Goal: Transaction & Acquisition: Book appointment/travel/reservation

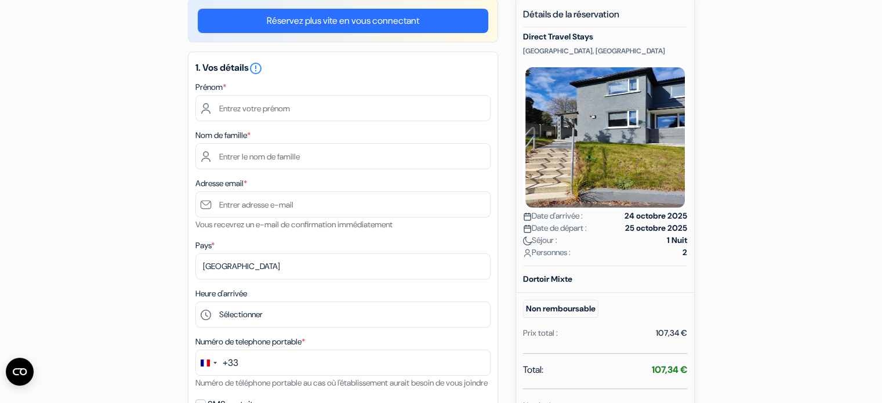
scroll to position [107, 0]
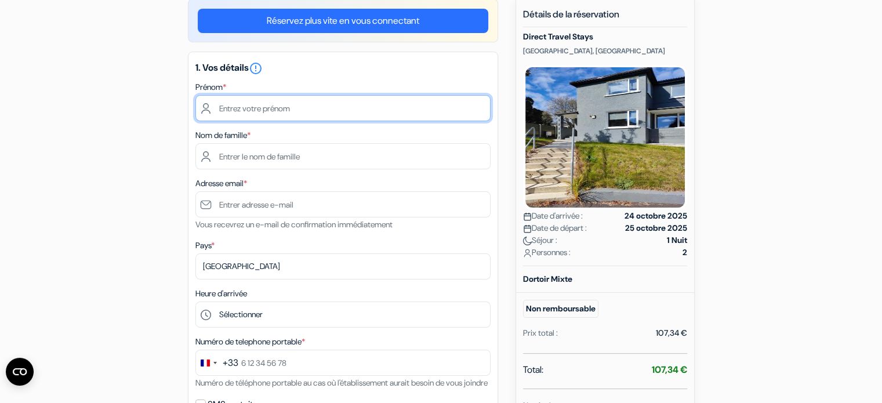
click at [243, 107] on input "text" at bounding box center [343, 108] width 295 height 26
type input "[PERSON_NAME]"
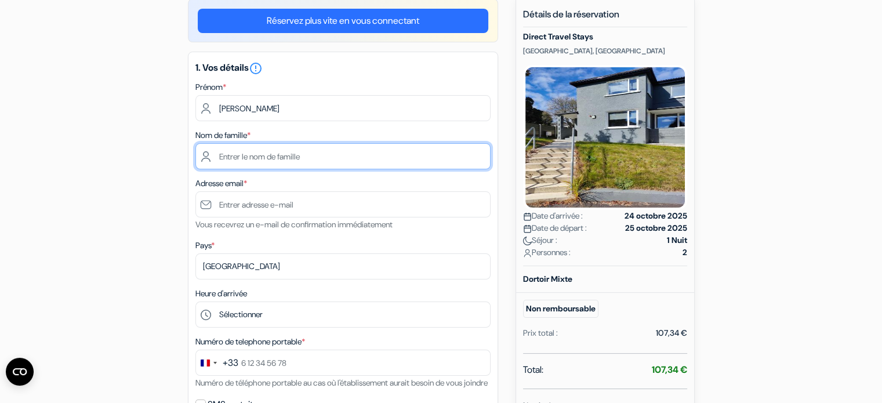
type input "DESCORMES"
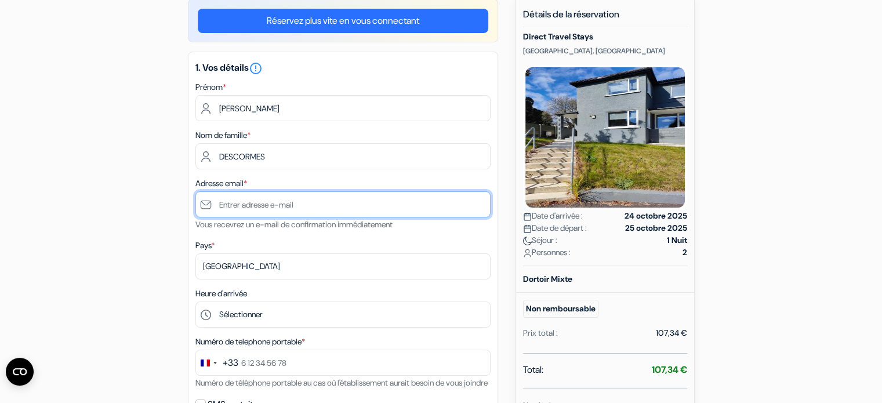
type input "[EMAIL_ADDRESS][DOMAIN_NAME]"
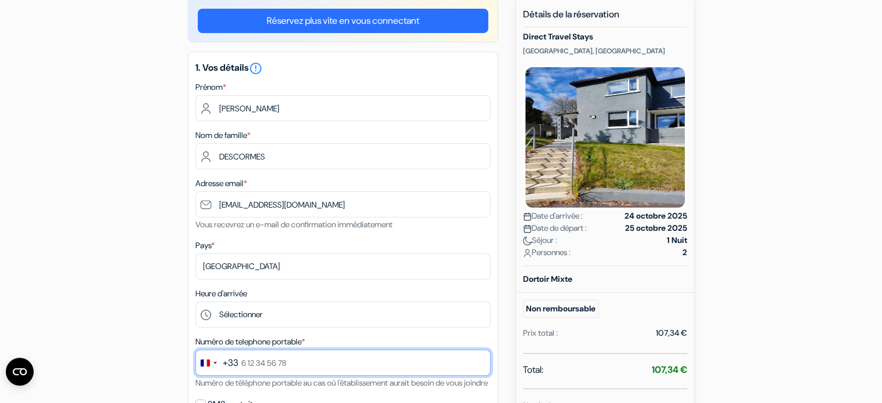
type input "0768851011"
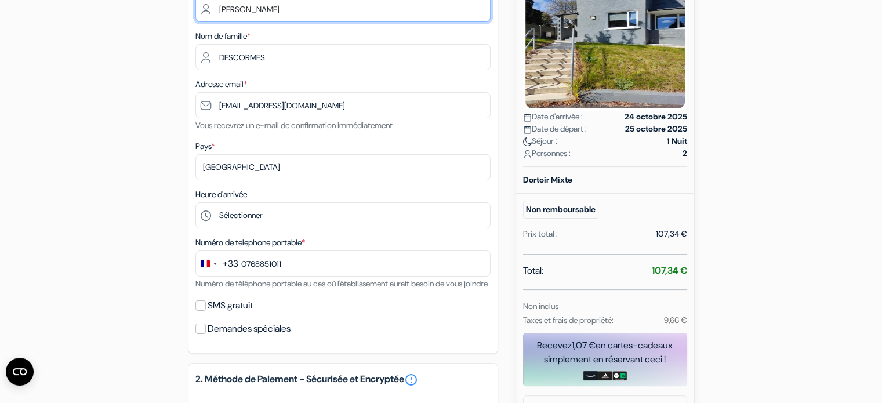
scroll to position [207, 0]
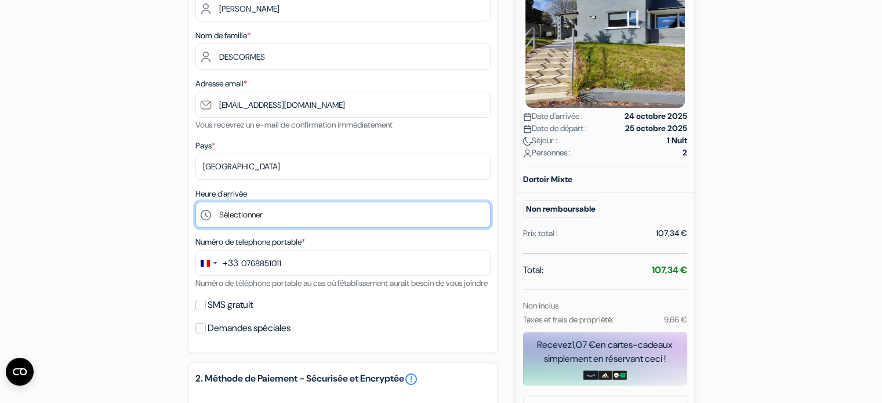
click at [254, 218] on select "Sélectionner 14:00 15:00 16:00 17:00 18:00 19:00 20:00 21:00 22:00 23:00" at bounding box center [343, 215] width 295 height 26
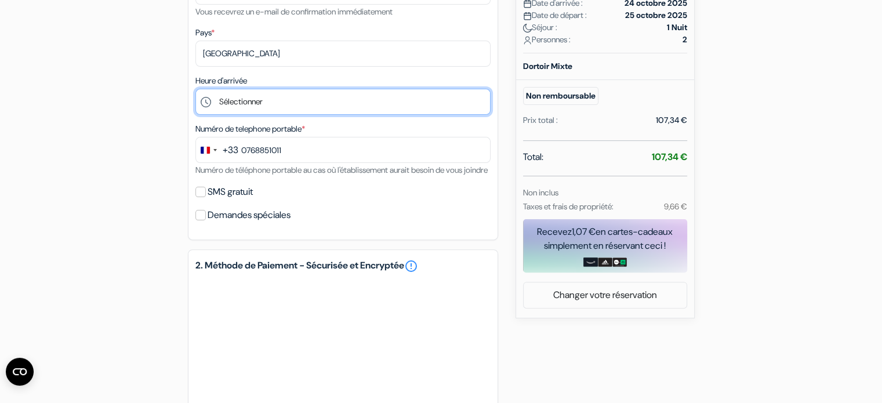
scroll to position [320, 0]
click at [235, 99] on select "Sélectionner 14:00 15:00 16:00 17:00 18:00 19:00 20:00 21:00 22:00 23:00" at bounding box center [343, 101] width 295 height 26
select select "23"
click at [196, 89] on select "Sélectionner 14:00 15:00 16:00 17:00 18:00 19:00 20:00 21:00 22:00 23:00" at bounding box center [343, 101] width 295 height 26
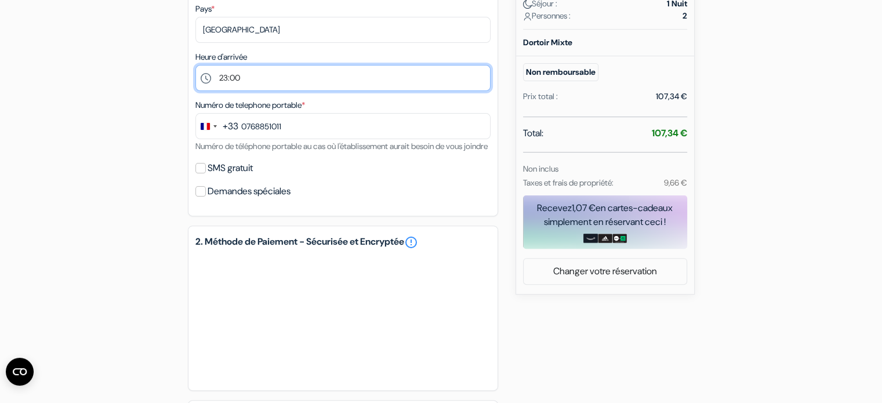
scroll to position [345, 0]
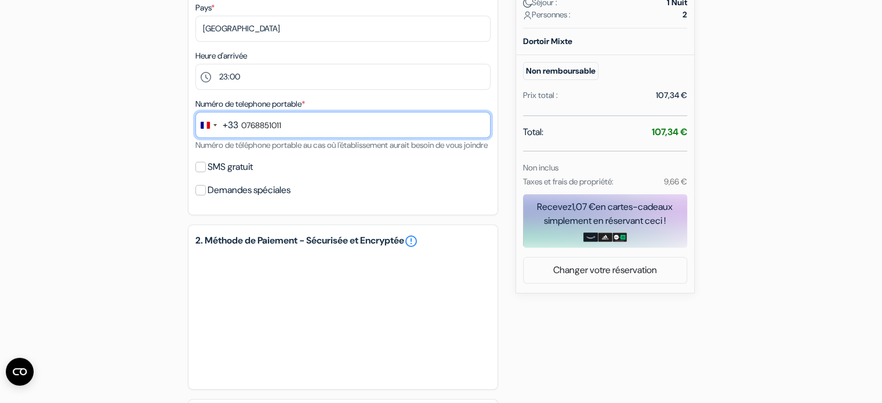
click at [293, 127] on input "0768851011" at bounding box center [343, 125] width 295 height 26
type input "0"
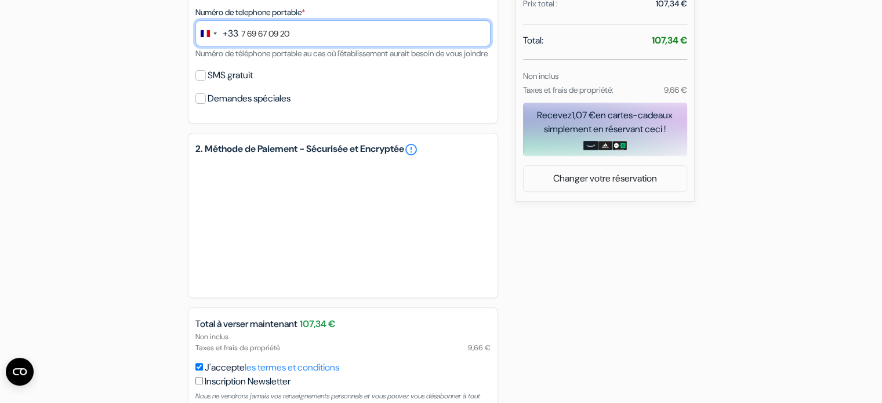
scroll to position [526, 0]
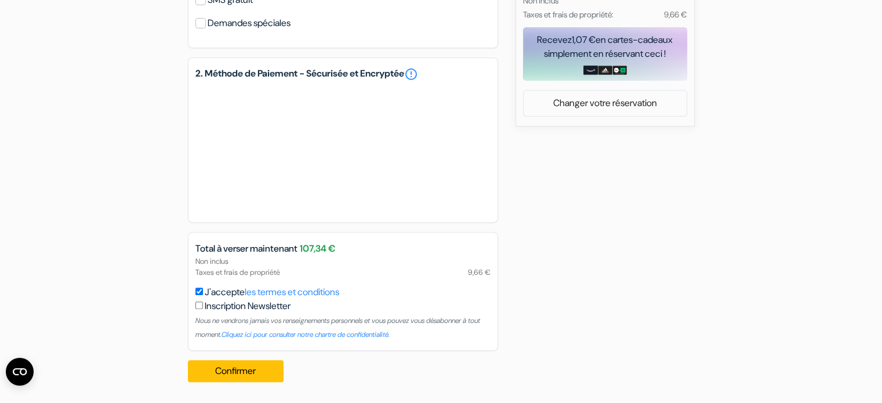
type input "7 69 67 09 20"
